Goal: Task Accomplishment & Management: Manage account settings

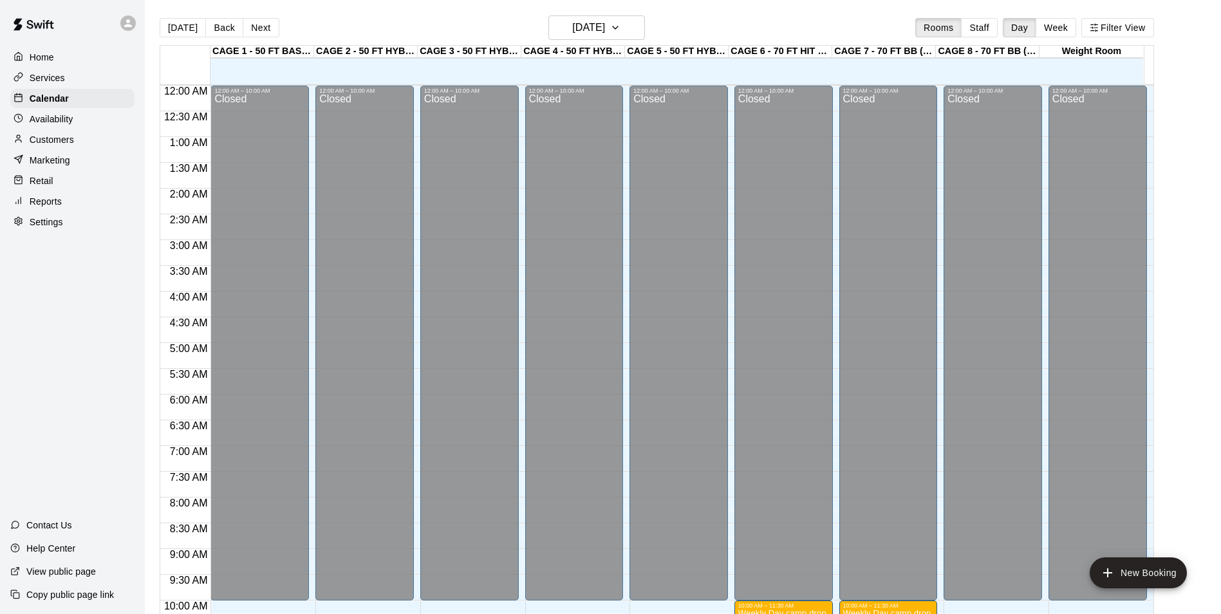
scroll to position [694, 0]
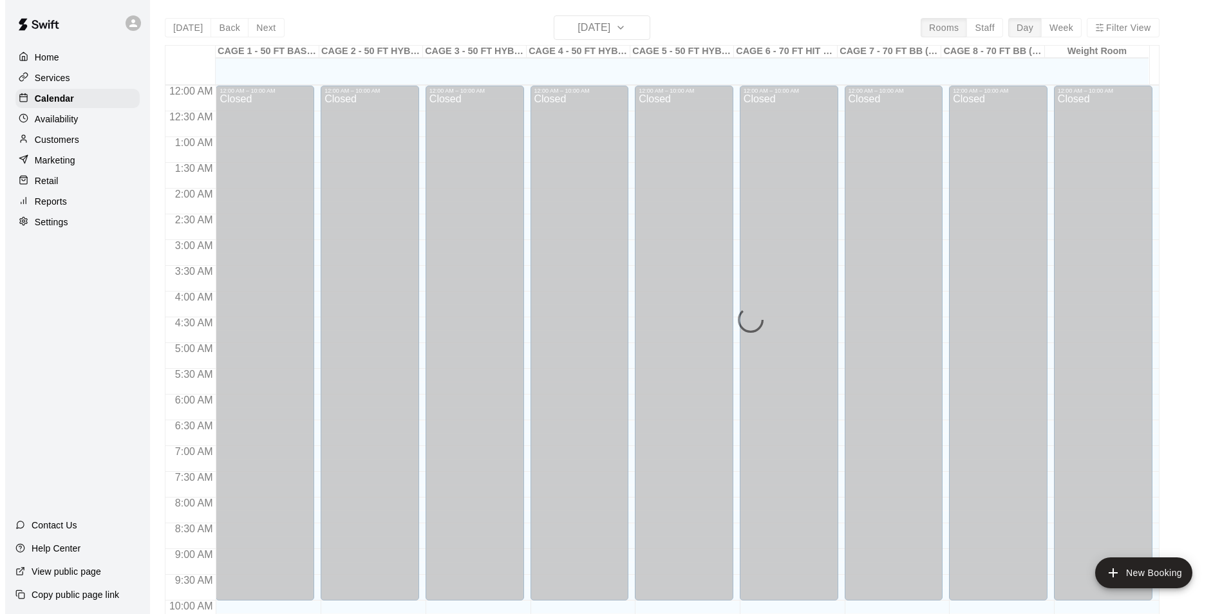
scroll to position [654, 0]
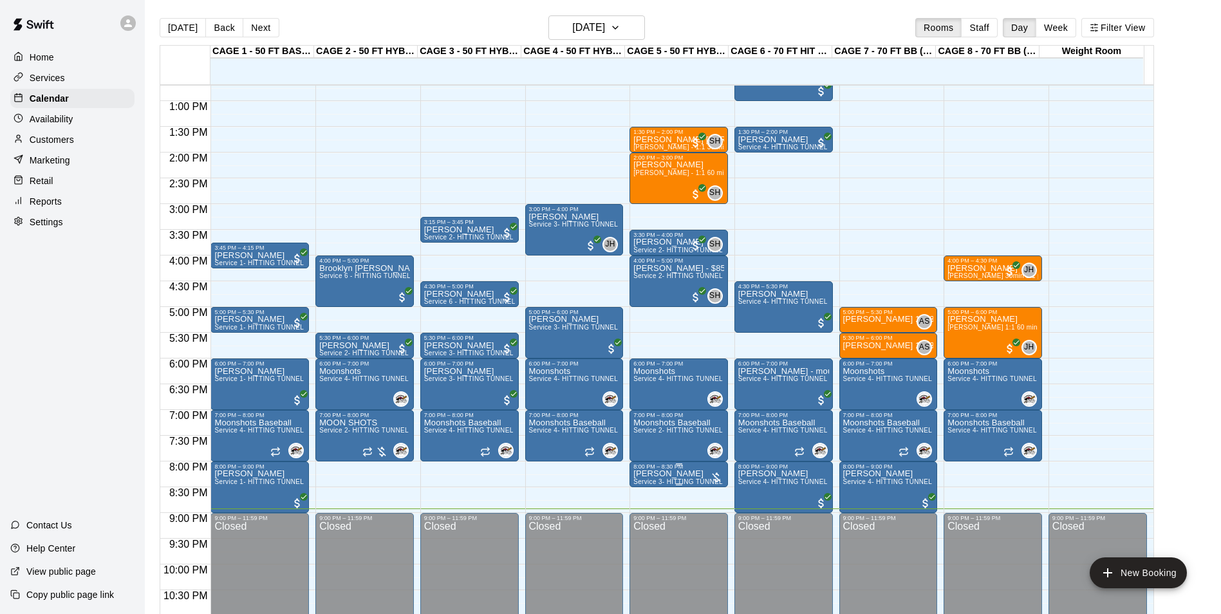
click at [689, 480] on span "Service 3- HITTING TUNNEL RENTAL - 50ft Softball" at bounding box center [713, 481] width 160 height 7
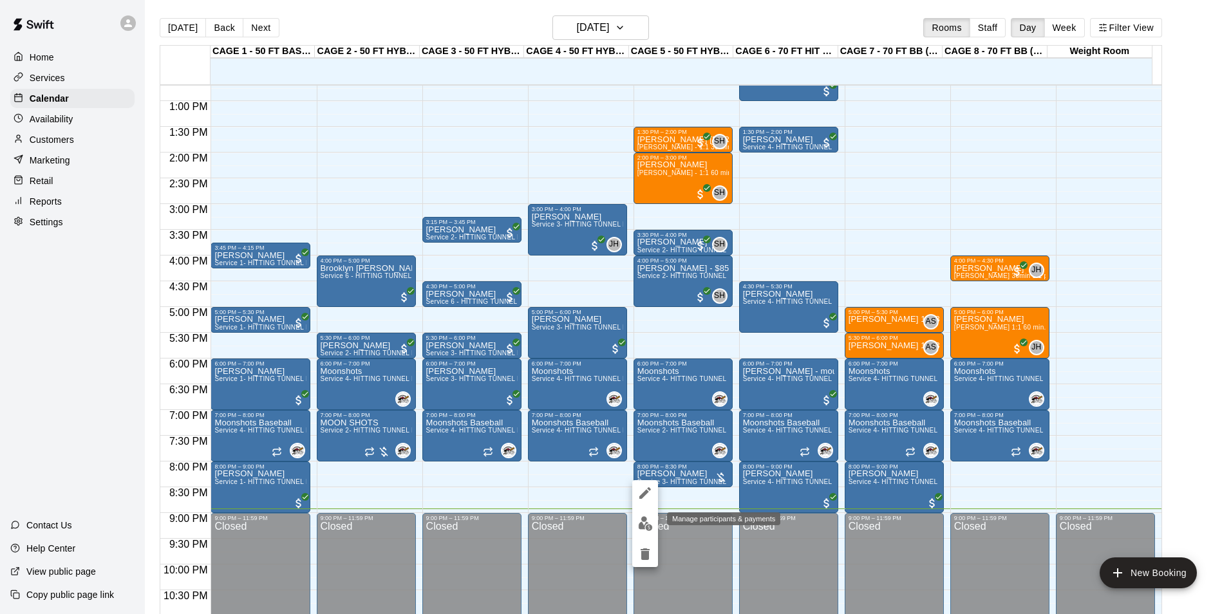
click at [646, 529] on img "edit" at bounding box center [645, 523] width 15 height 15
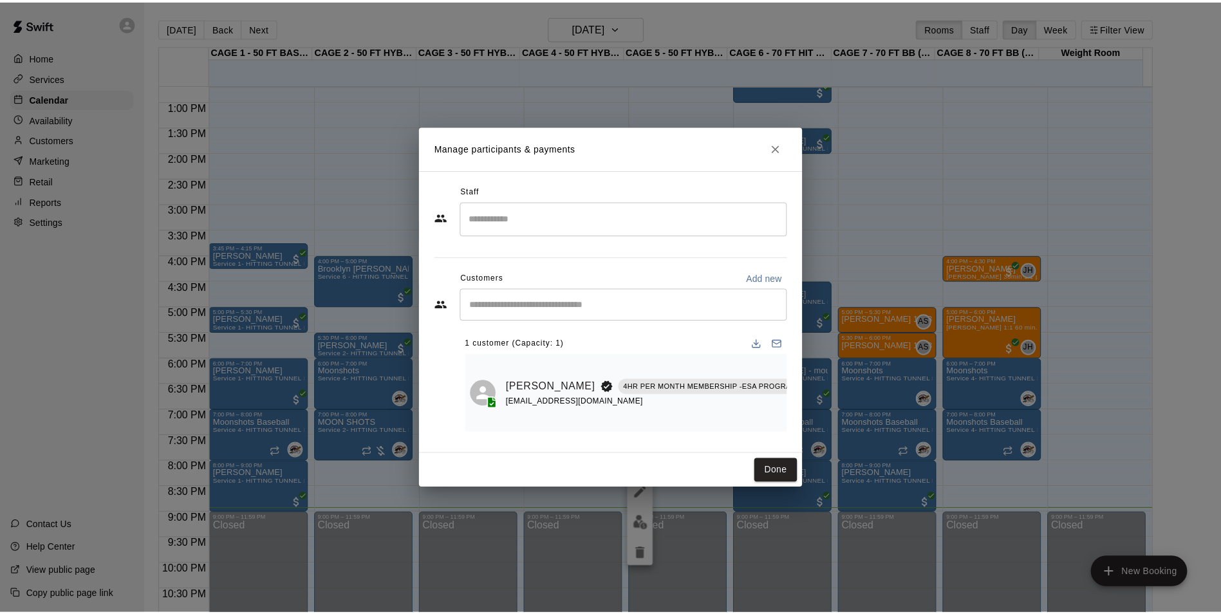
scroll to position [0, 111]
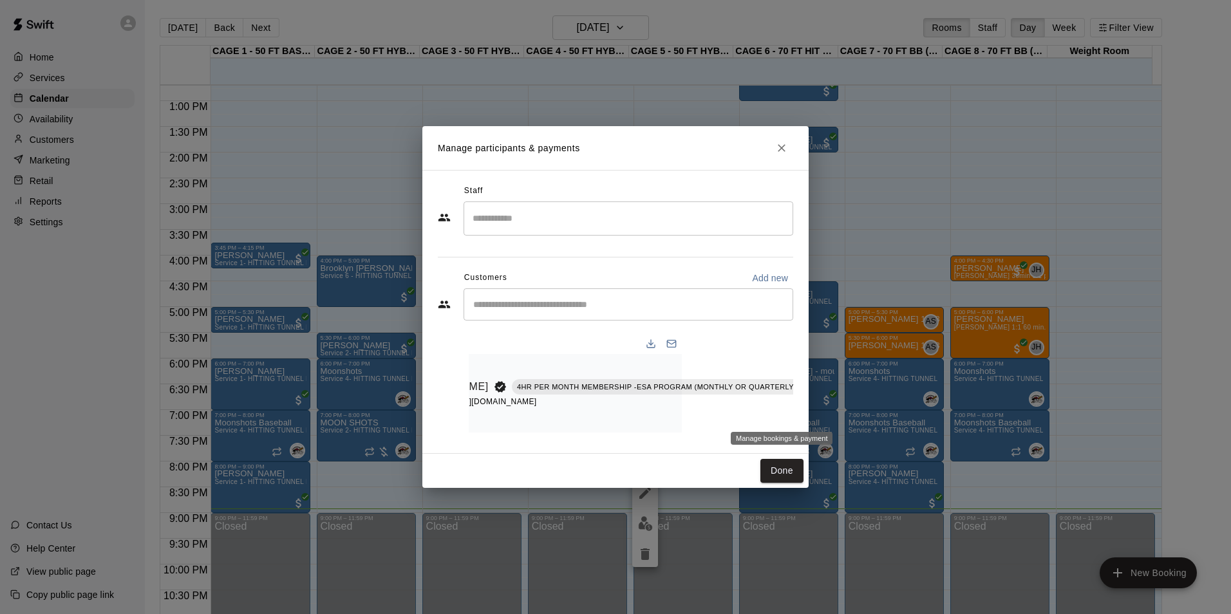
click at [847, 404] on button "Manage bookings & payment" at bounding box center [858, 415] width 23 height 23
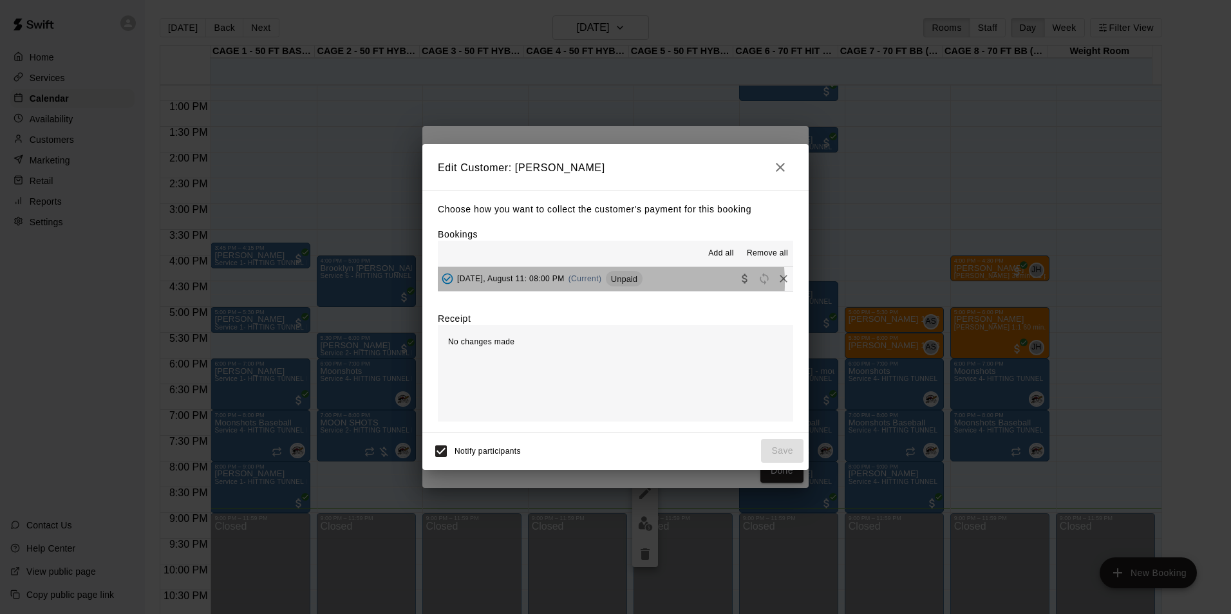
click at [599, 283] on span "(Current)" at bounding box center [584, 278] width 33 height 9
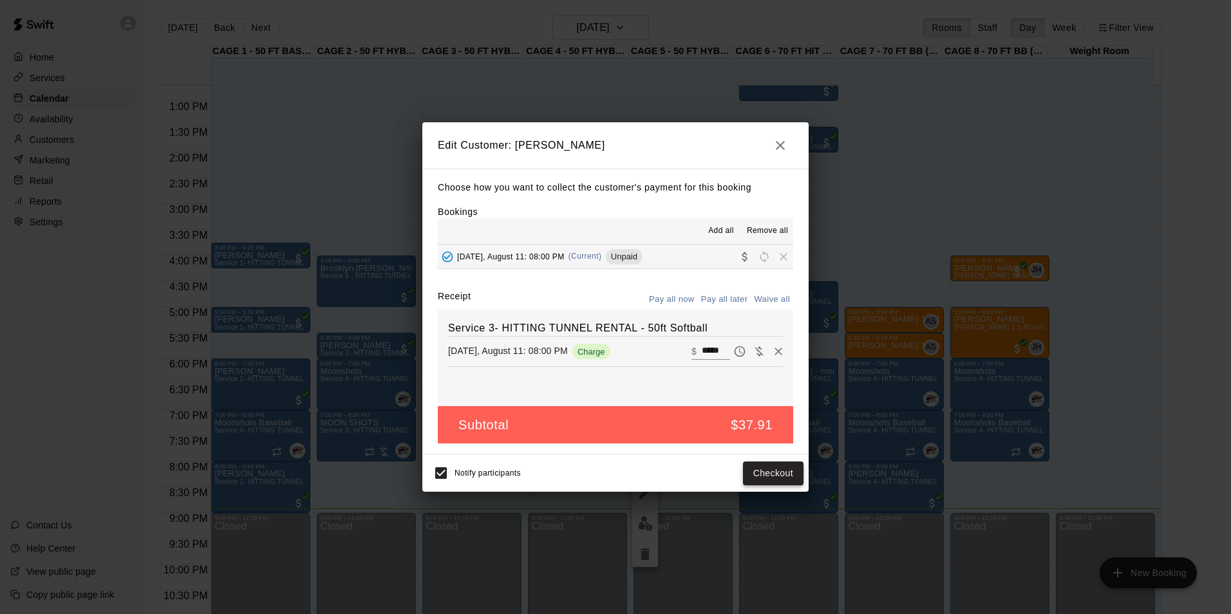
click at [748, 474] on button "Checkout" at bounding box center [773, 474] width 61 height 24
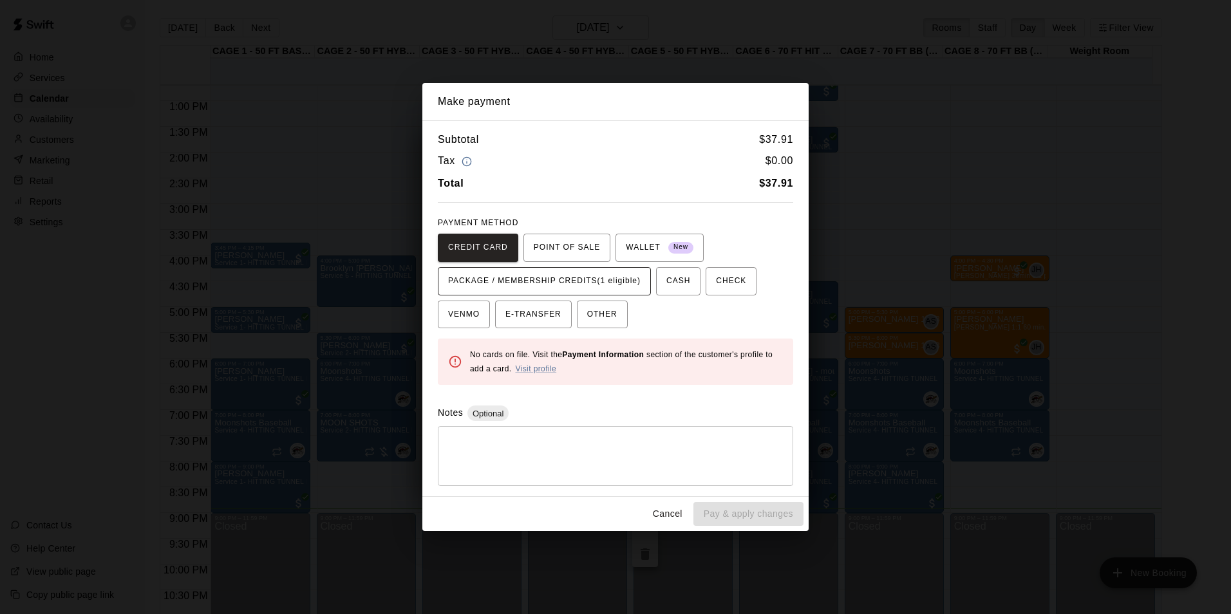
click at [627, 270] on button "PACKAGE / MEMBERSHIP CREDITS (1 eligible)" at bounding box center [544, 281] width 213 height 28
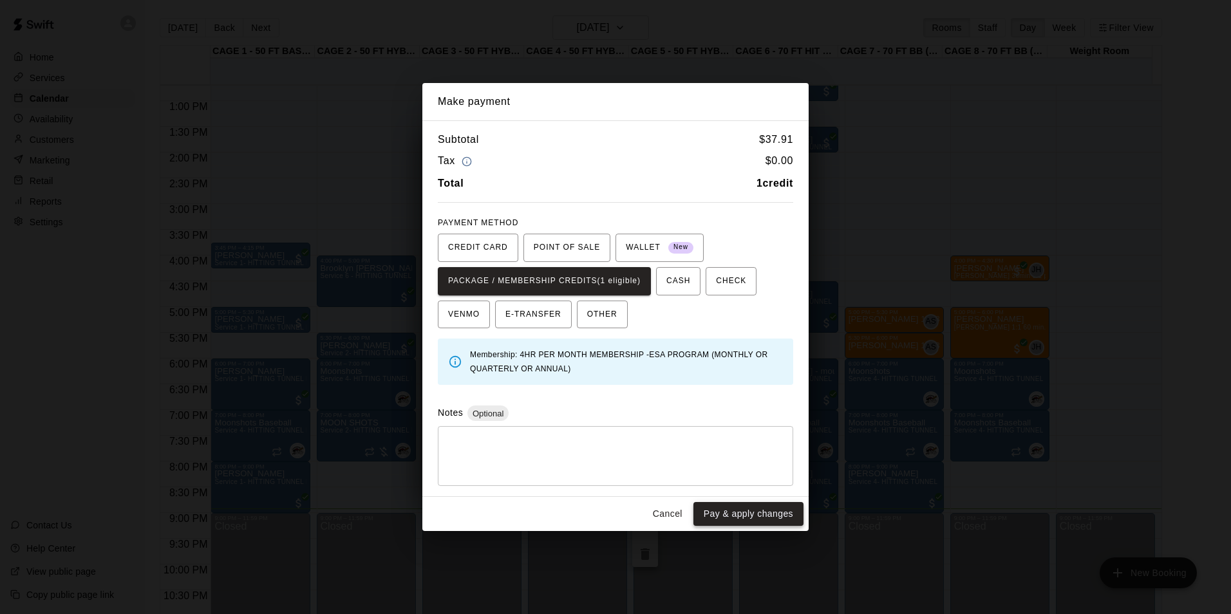
click at [734, 506] on button "Pay & apply changes" at bounding box center [748, 514] width 110 height 24
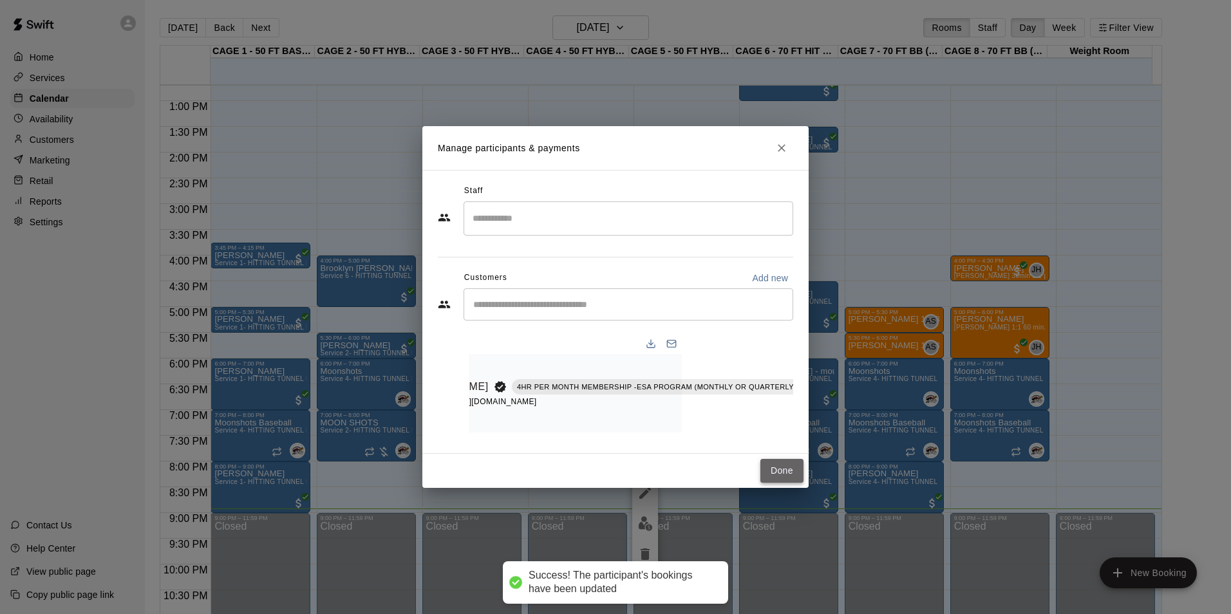
click at [782, 469] on button "Done" at bounding box center [781, 471] width 43 height 24
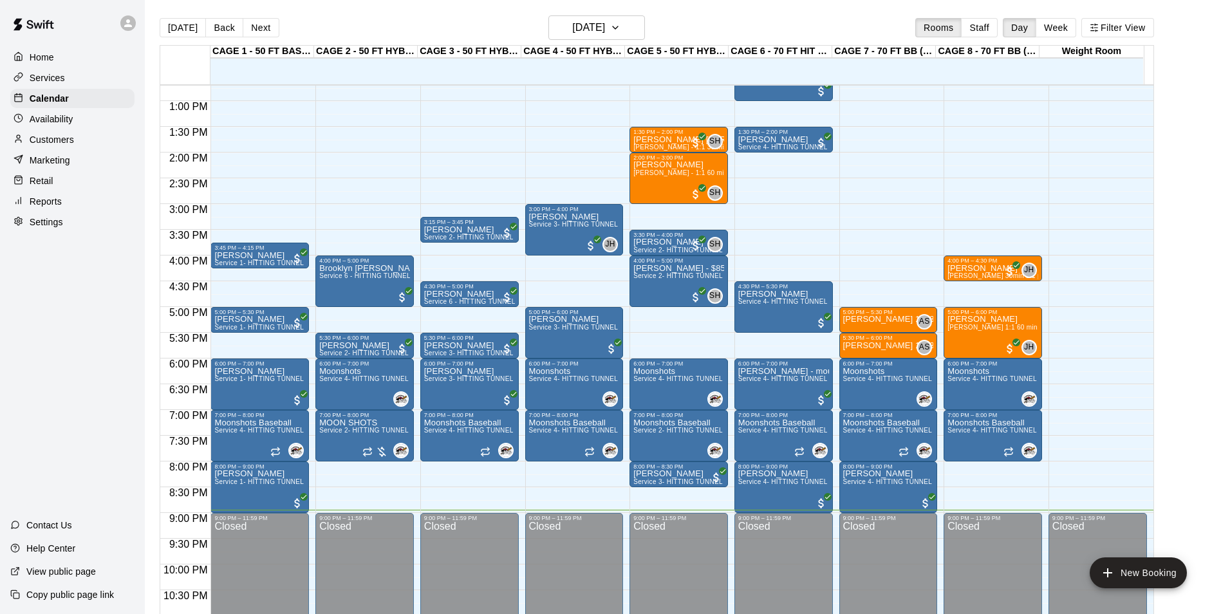
click at [250, 44] on div "Today Back Next Monday Aug 11 Rooms Staff Day Week Filter View" at bounding box center [657, 30] width 995 height 30
click at [252, 36] on button "Next" at bounding box center [261, 27] width 36 height 19
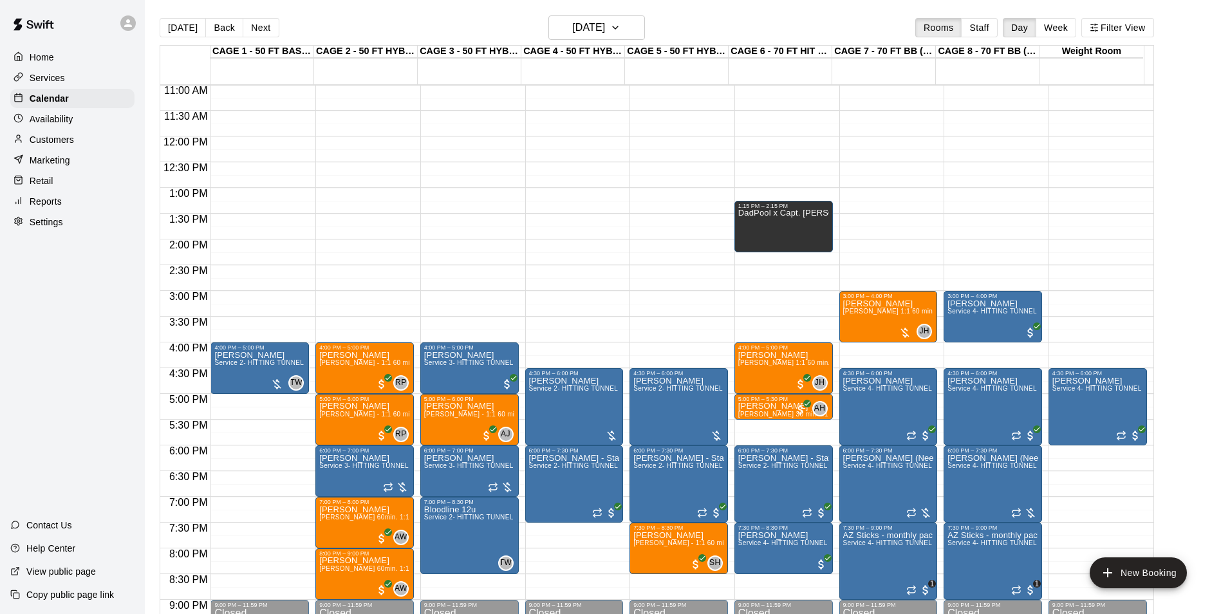
scroll to position [694, 0]
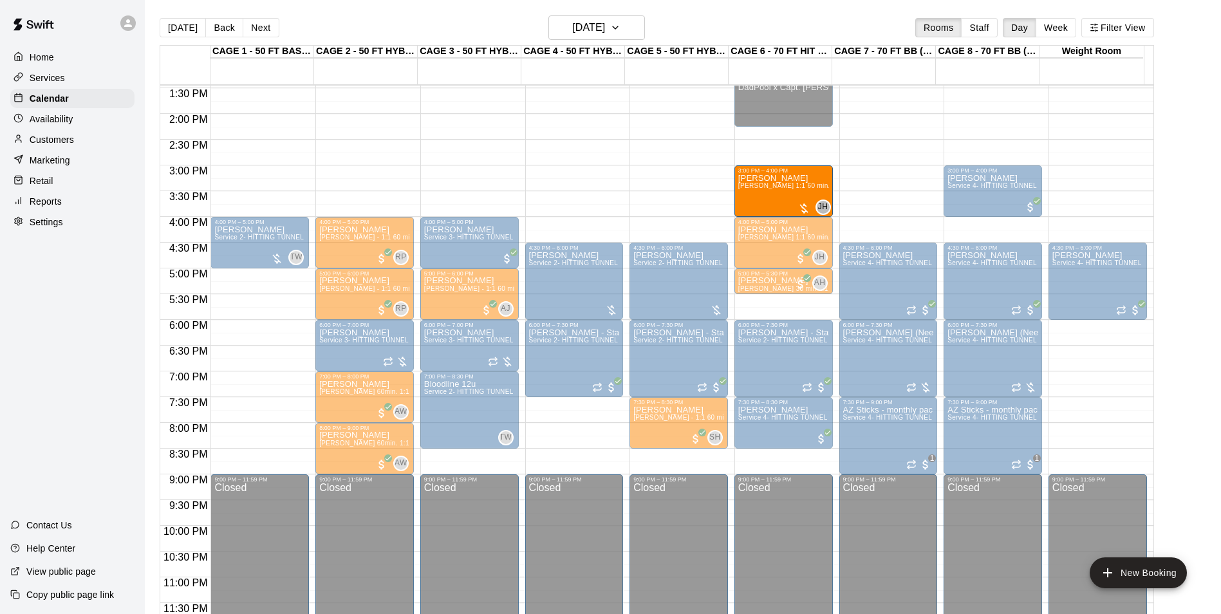
drag, startPoint x: 874, startPoint y: 198, endPoint x: 795, endPoint y: 199, distance: 79.2
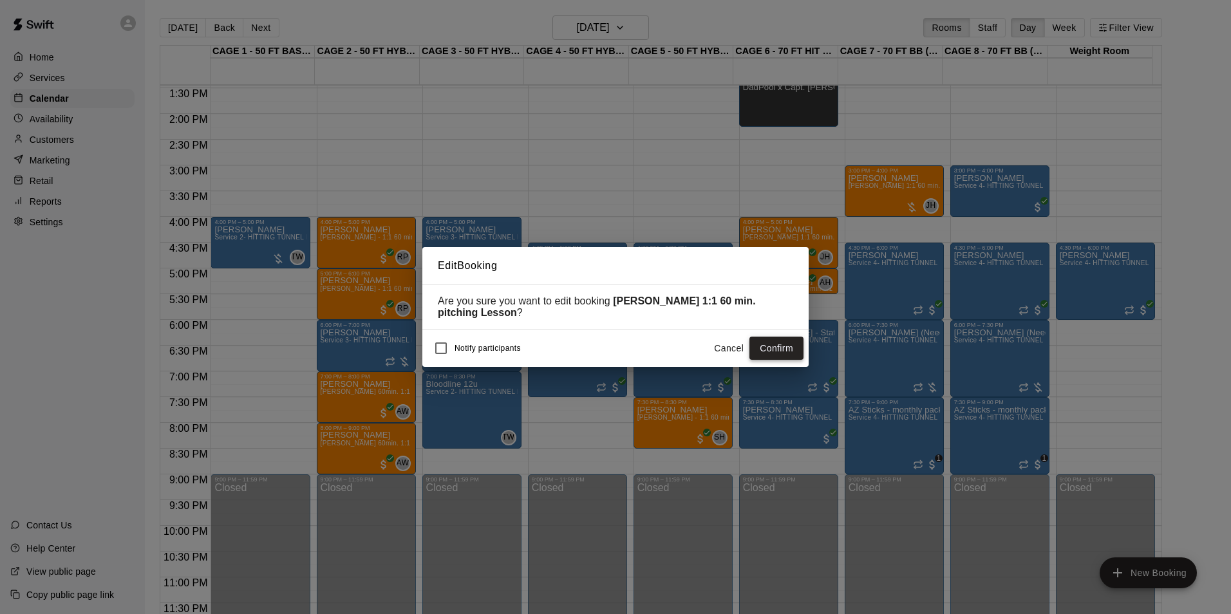
click at [791, 352] on button "Confirm" at bounding box center [776, 349] width 54 height 24
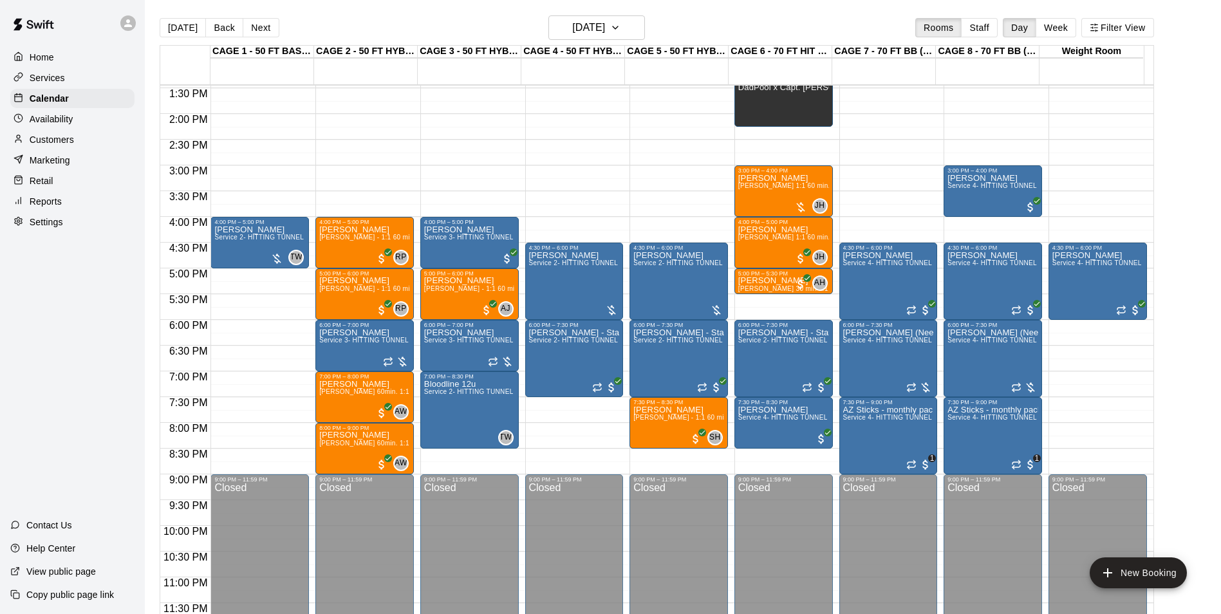
scroll to position [630, 0]
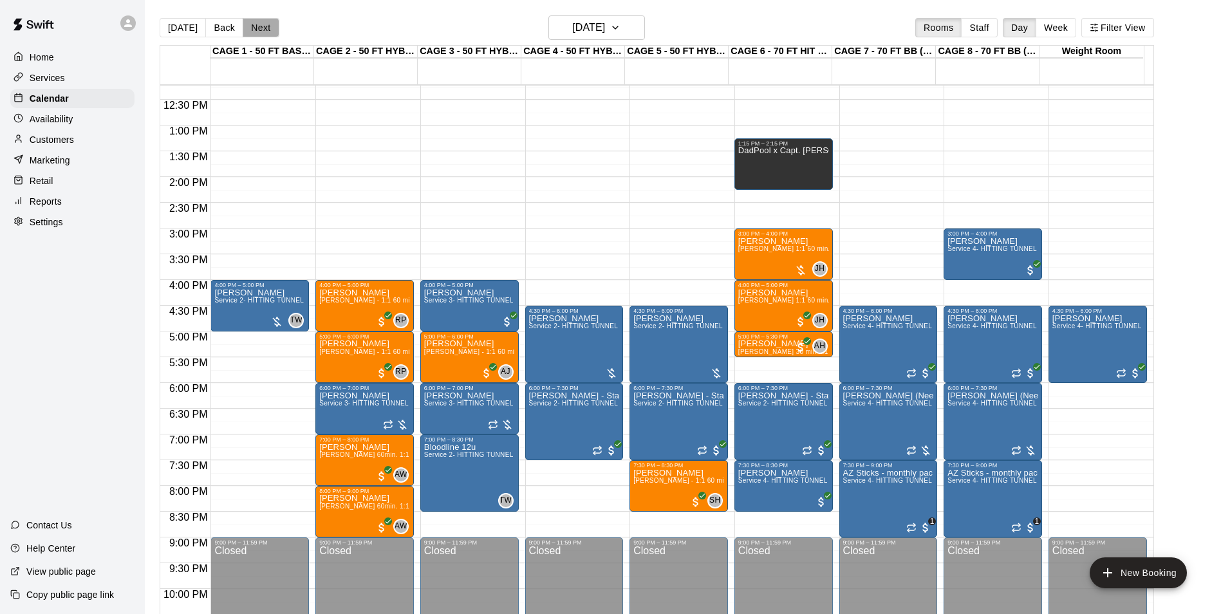
click at [250, 27] on button "Next" at bounding box center [261, 27] width 36 height 19
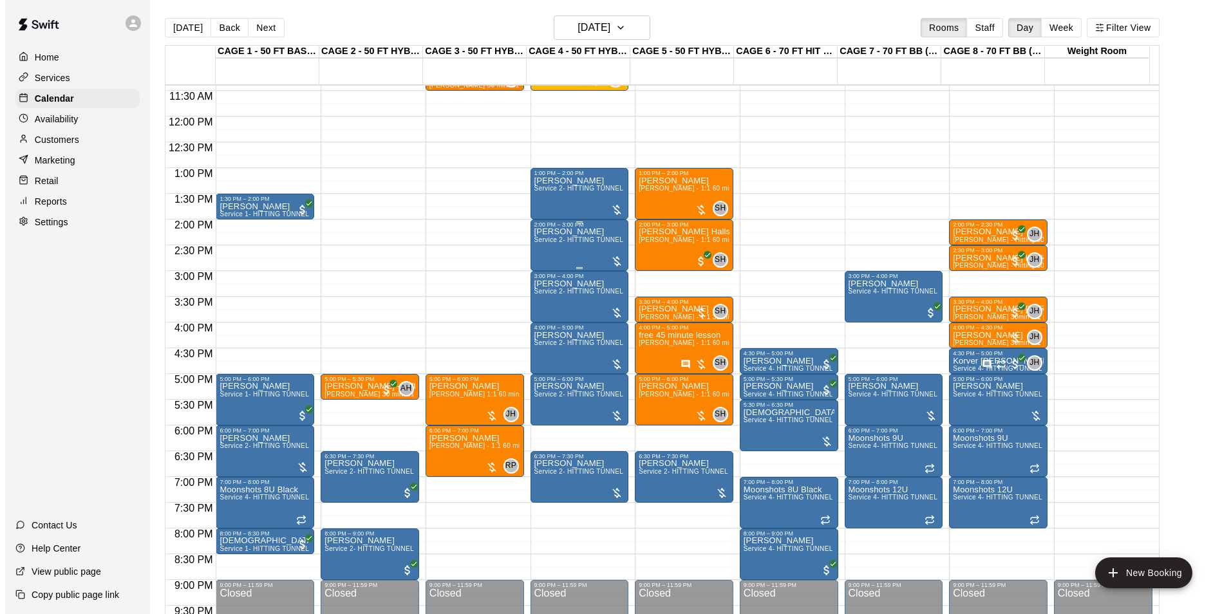
scroll to position [565, 0]
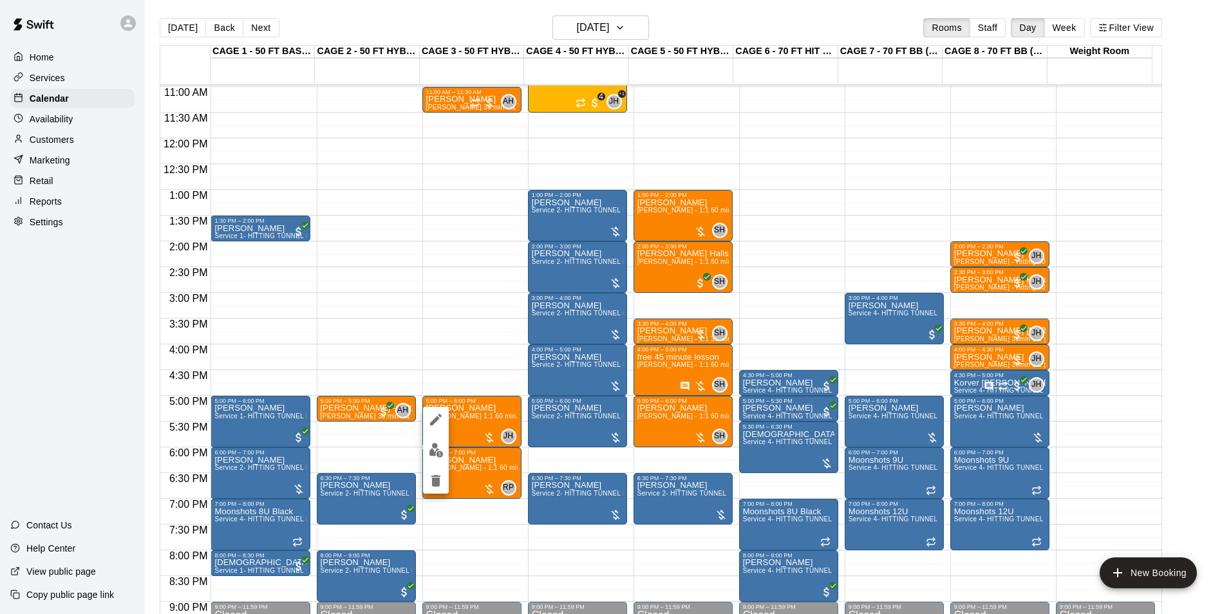
click at [443, 424] on icon "edit" at bounding box center [435, 419] width 15 height 15
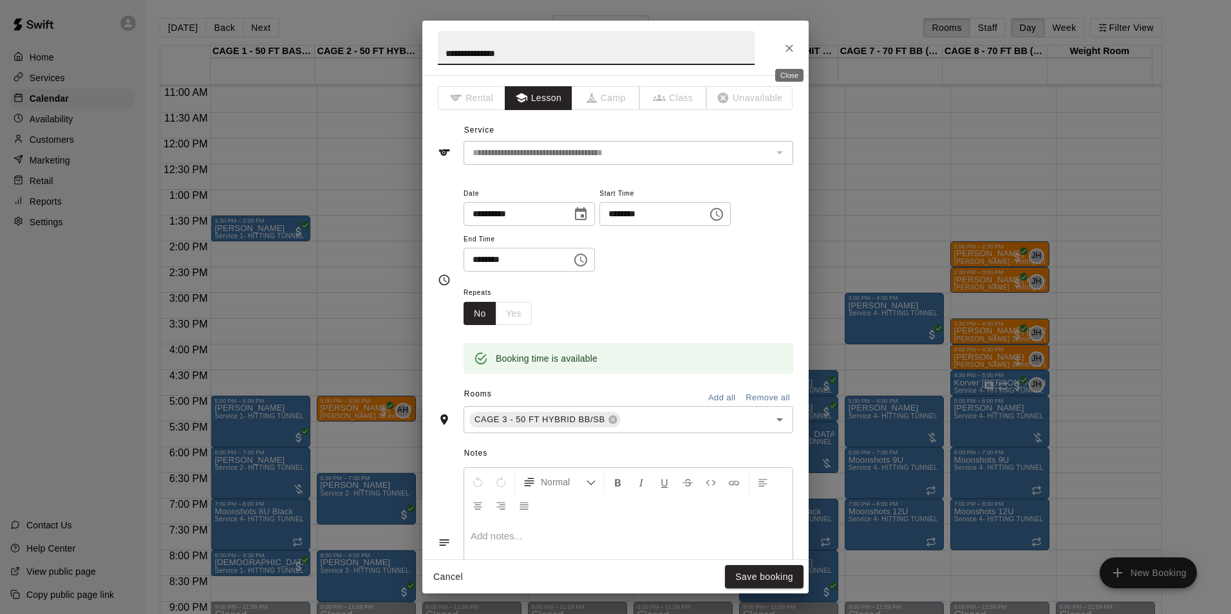
click at [785, 45] on icon "Close" at bounding box center [789, 48] width 13 height 13
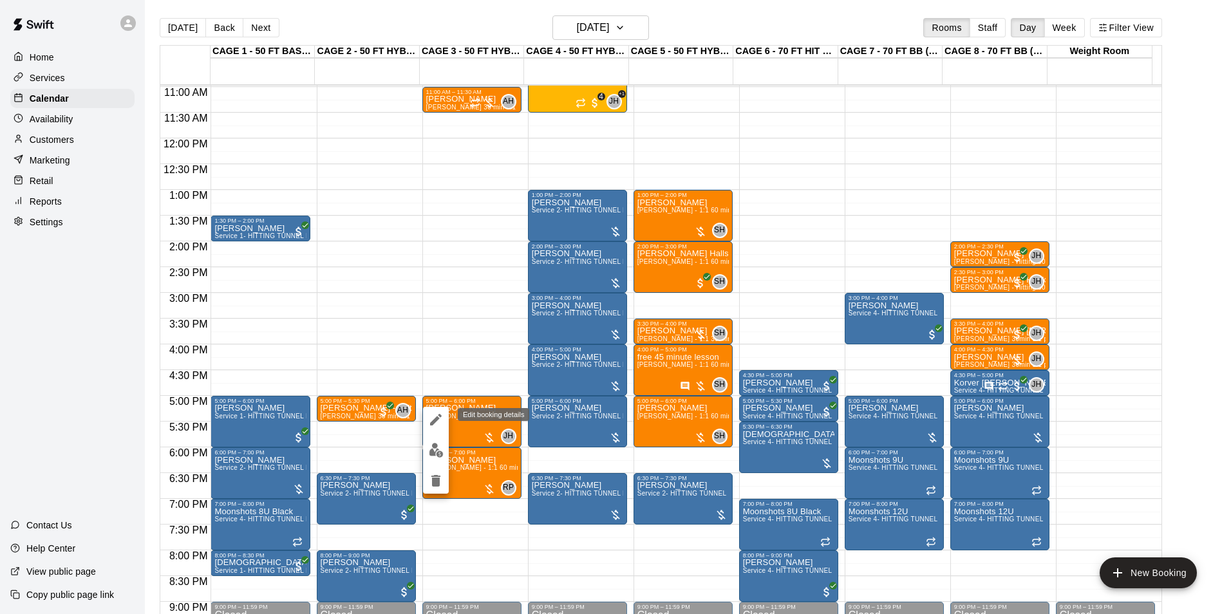
click at [432, 420] on icon "edit" at bounding box center [435, 419] width 15 height 15
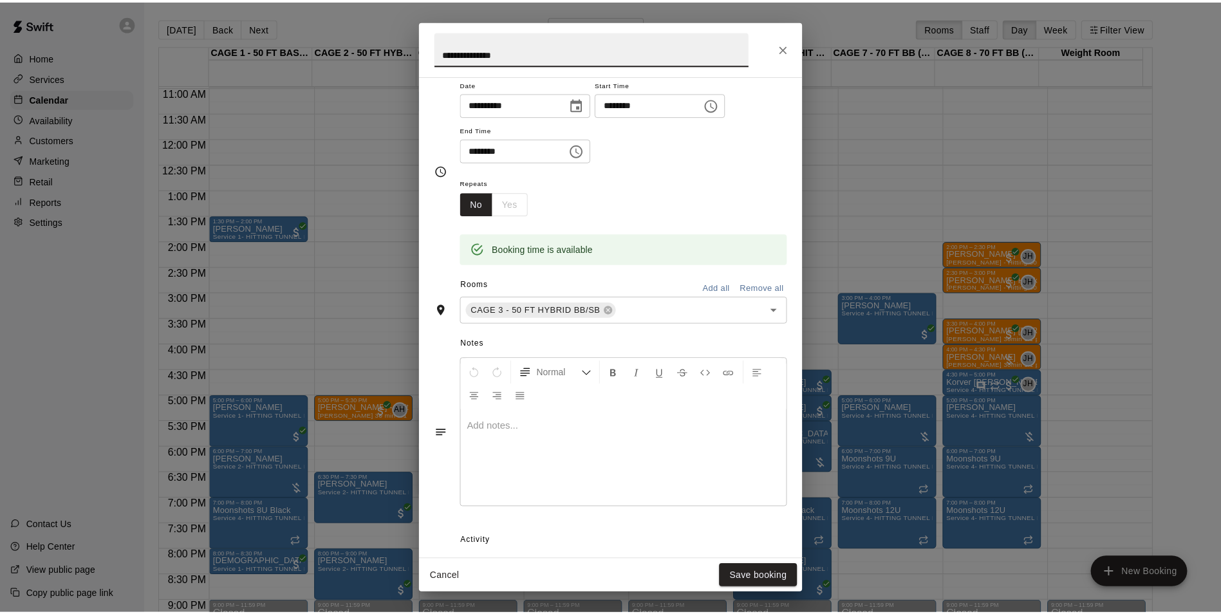
scroll to position [244, 0]
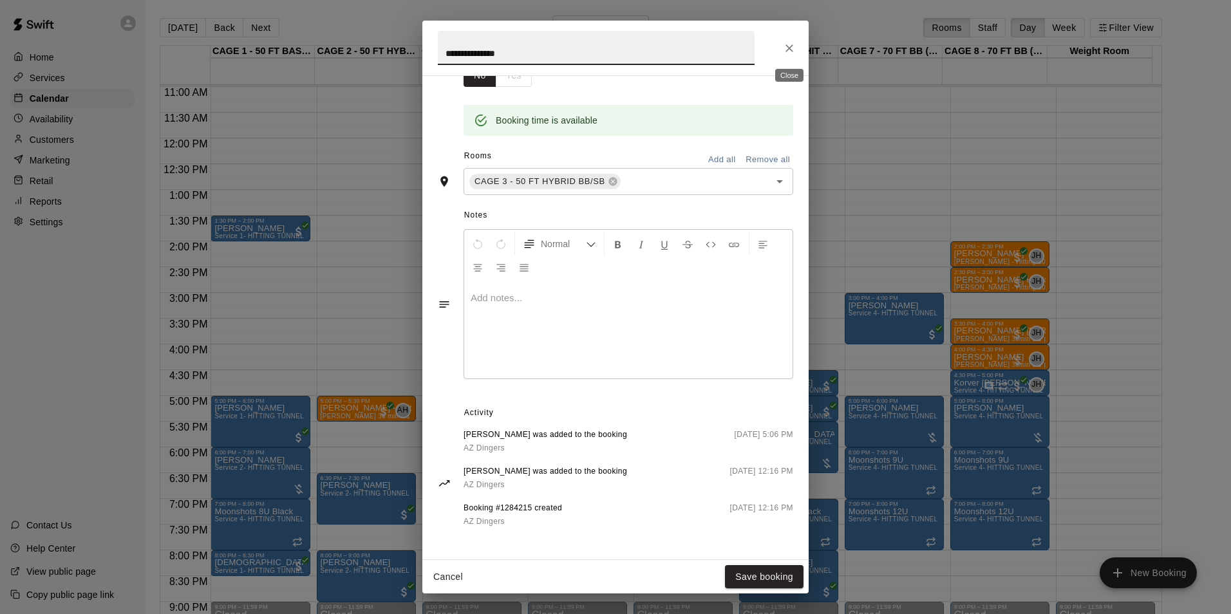
click at [794, 48] on icon "Close" at bounding box center [789, 48] width 13 height 13
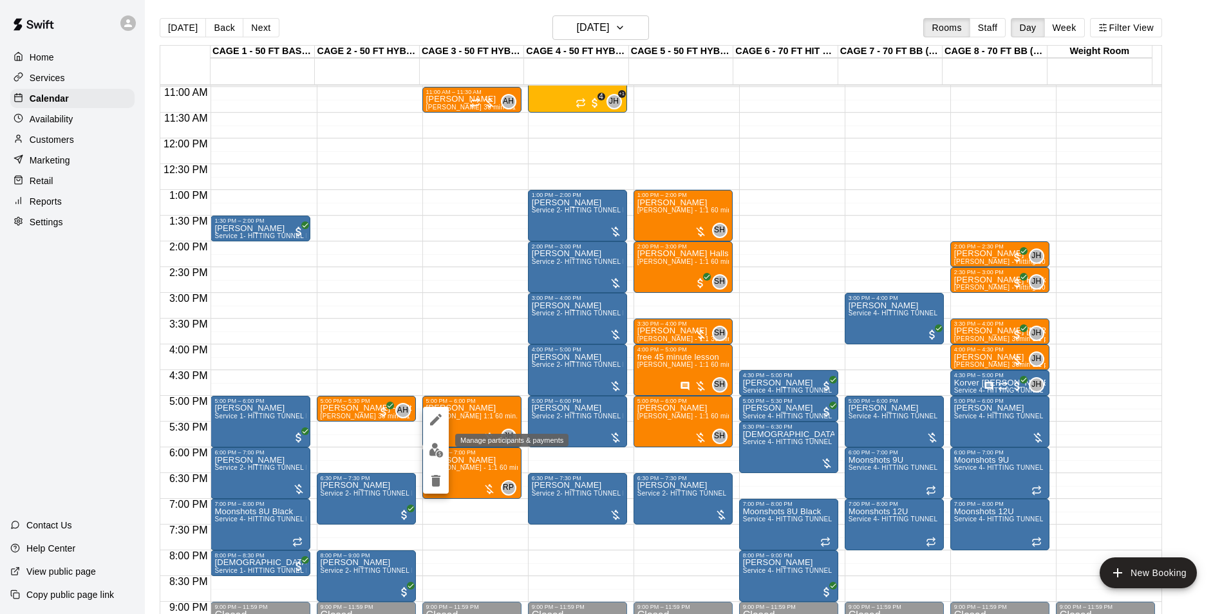
click at [442, 449] on img "edit" at bounding box center [436, 450] width 15 height 15
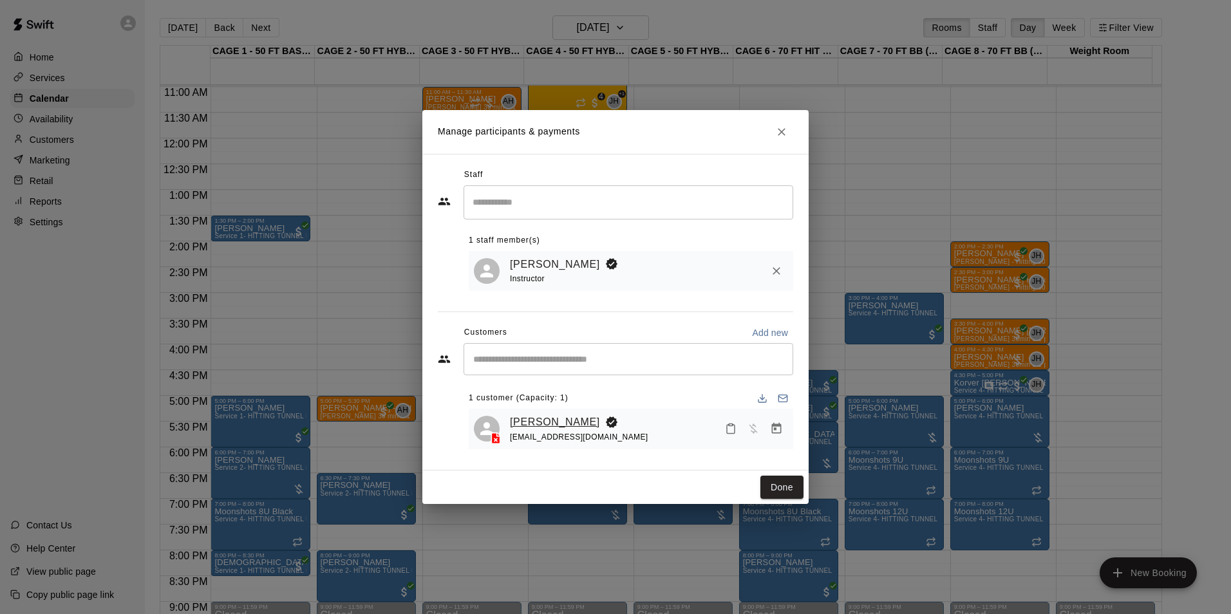
click at [538, 429] on link "Miranda Buckley" at bounding box center [555, 422] width 90 height 17
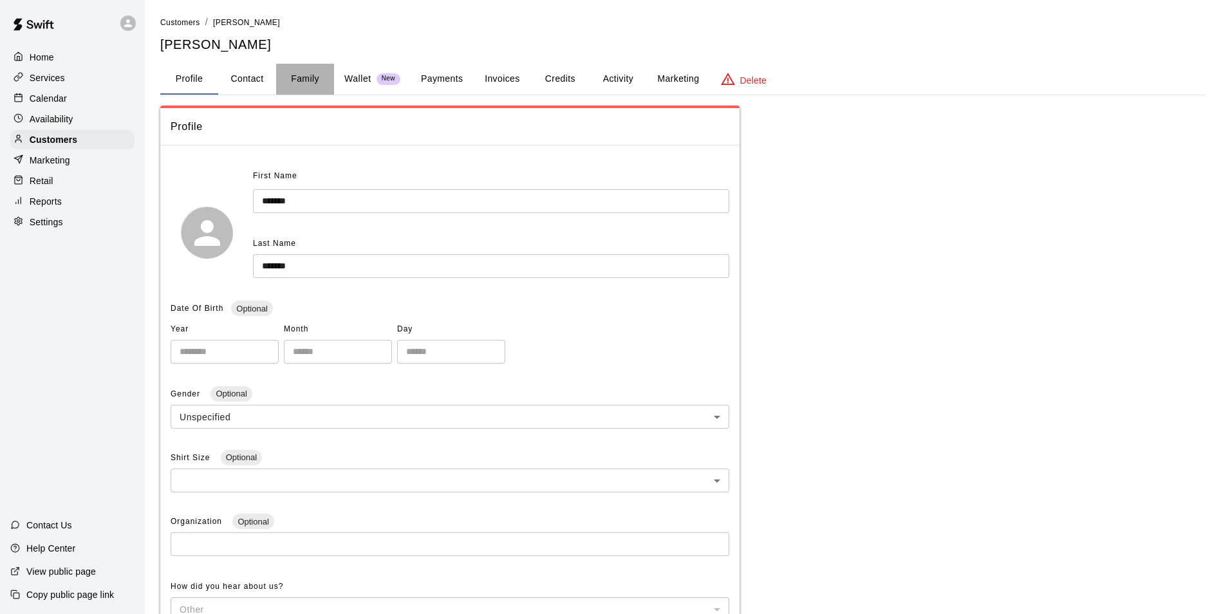
click at [293, 83] on button "Family" at bounding box center [305, 79] width 58 height 31
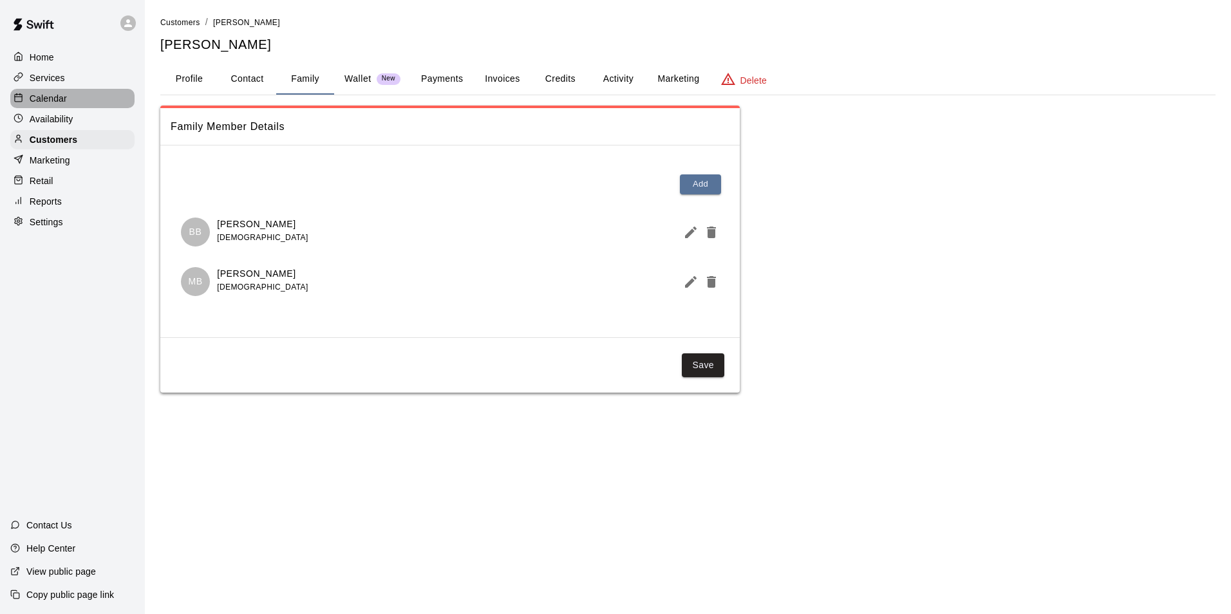
click at [93, 106] on div "Calendar" at bounding box center [72, 98] width 124 height 19
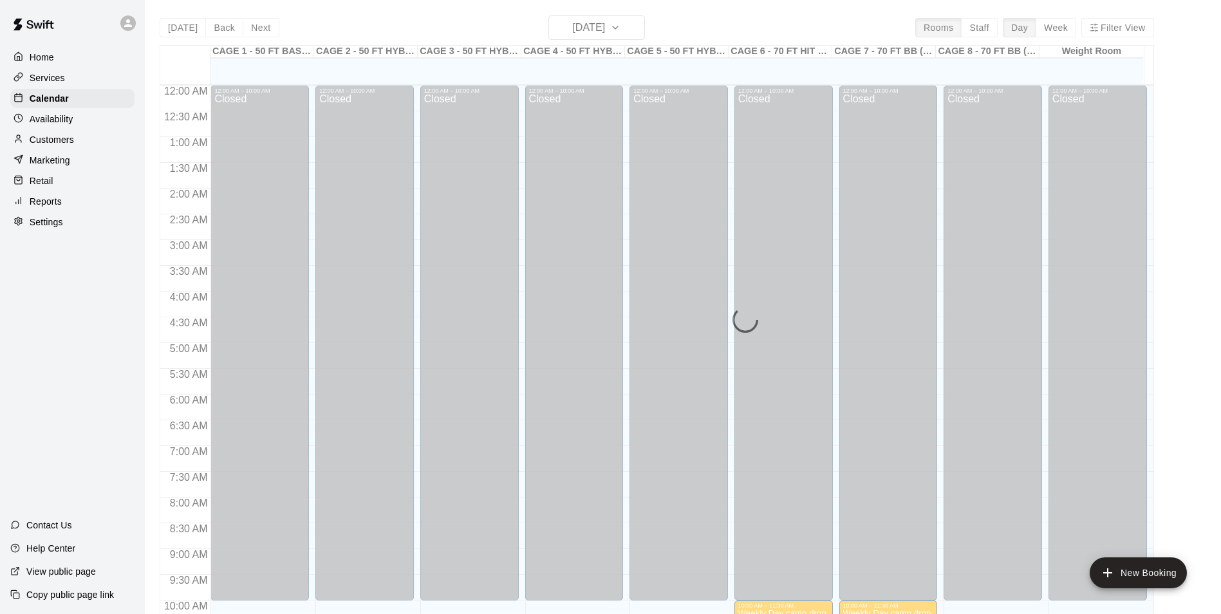
scroll to position [654, 0]
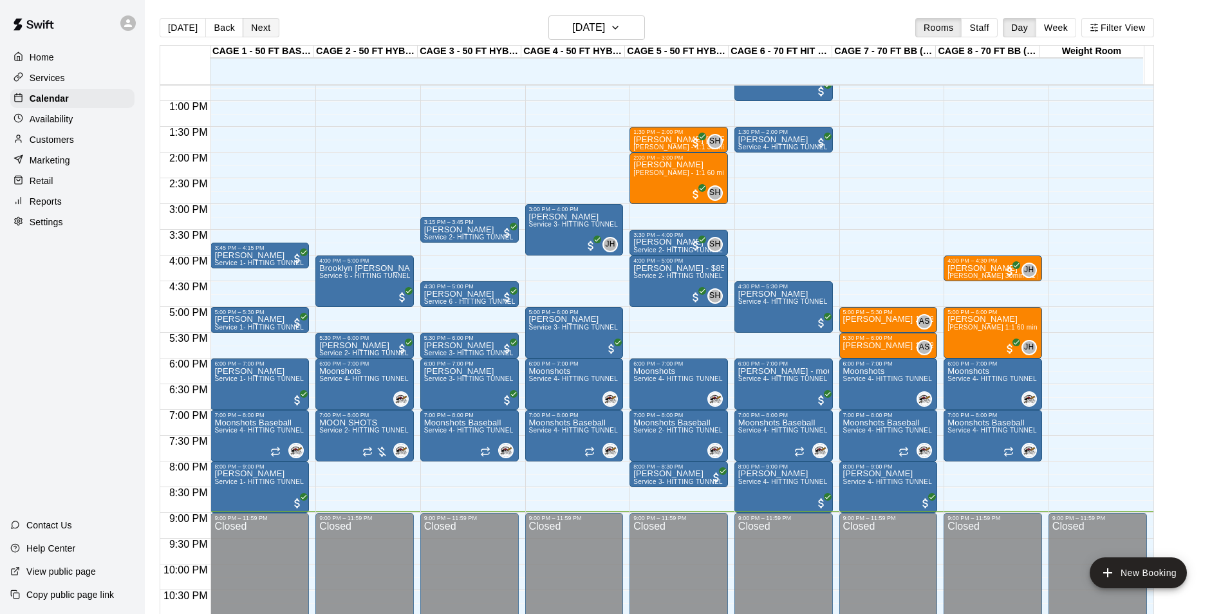
click at [257, 28] on button "Next" at bounding box center [261, 27] width 36 height 19
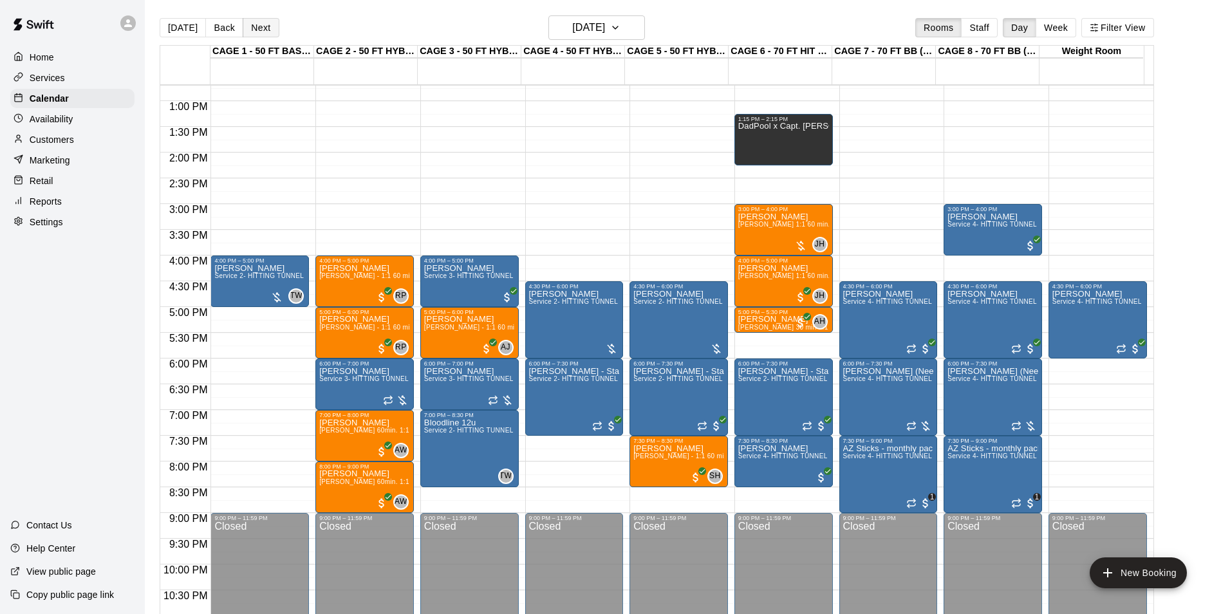
click at [257, 28] on button "Next" at bounding box center [261, 27] width 36 height 19
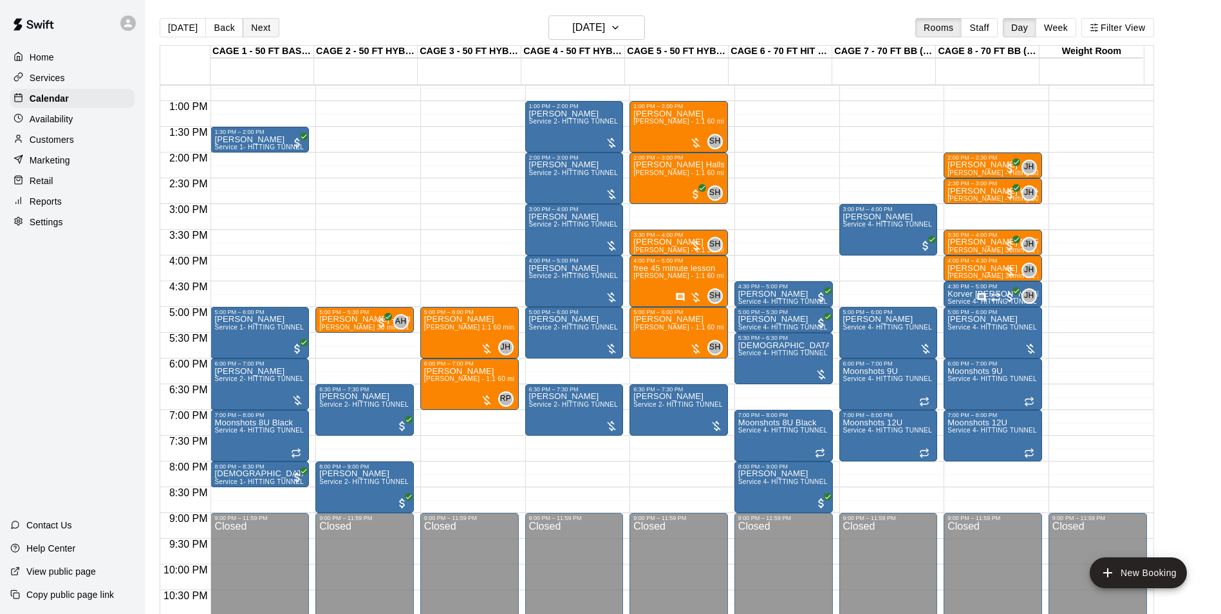
click at [257, 33] on button "Next" at bounding box center [261, 27] width 36 height 19
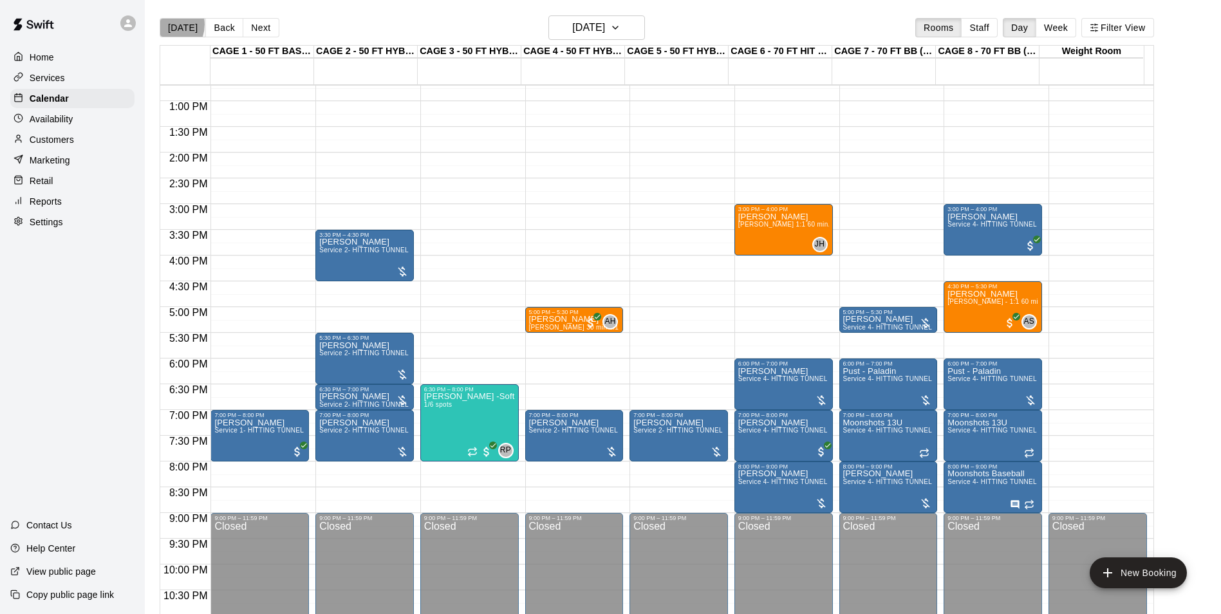
click at [167, 24] on button "[DATE]" at bounding box center [183, 27] width 46 height 19
